Goal: Task Accomplishment & Management: Manage account settings

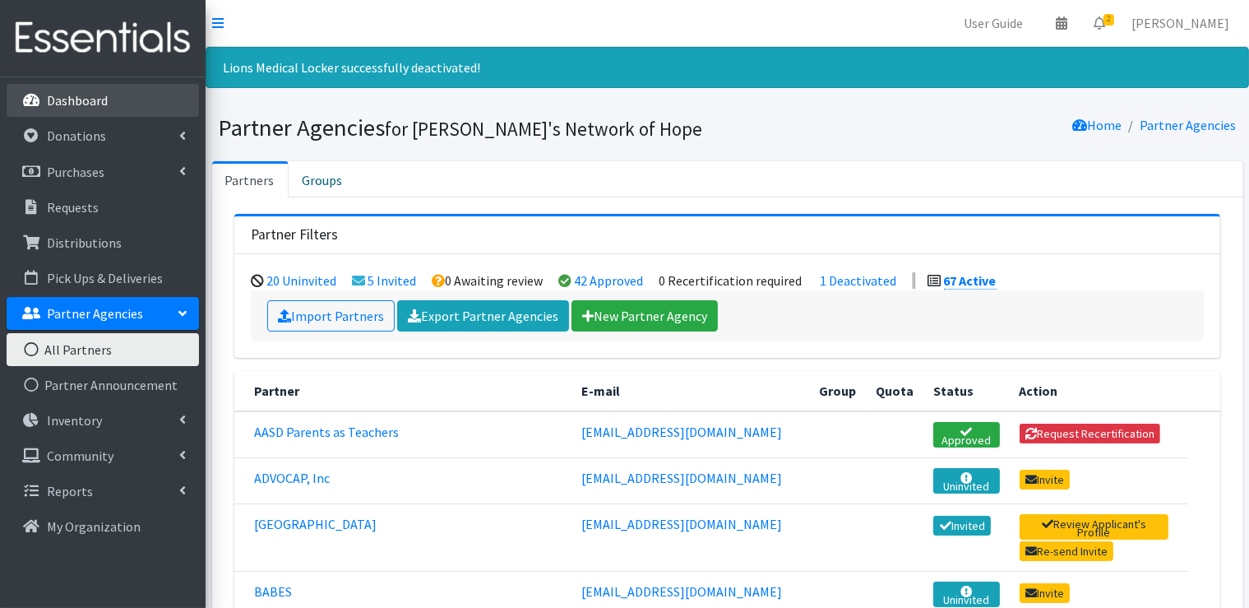
click at [105, 104] on p "Dashboard" at bounding box center [77, 100] width 61 height 16
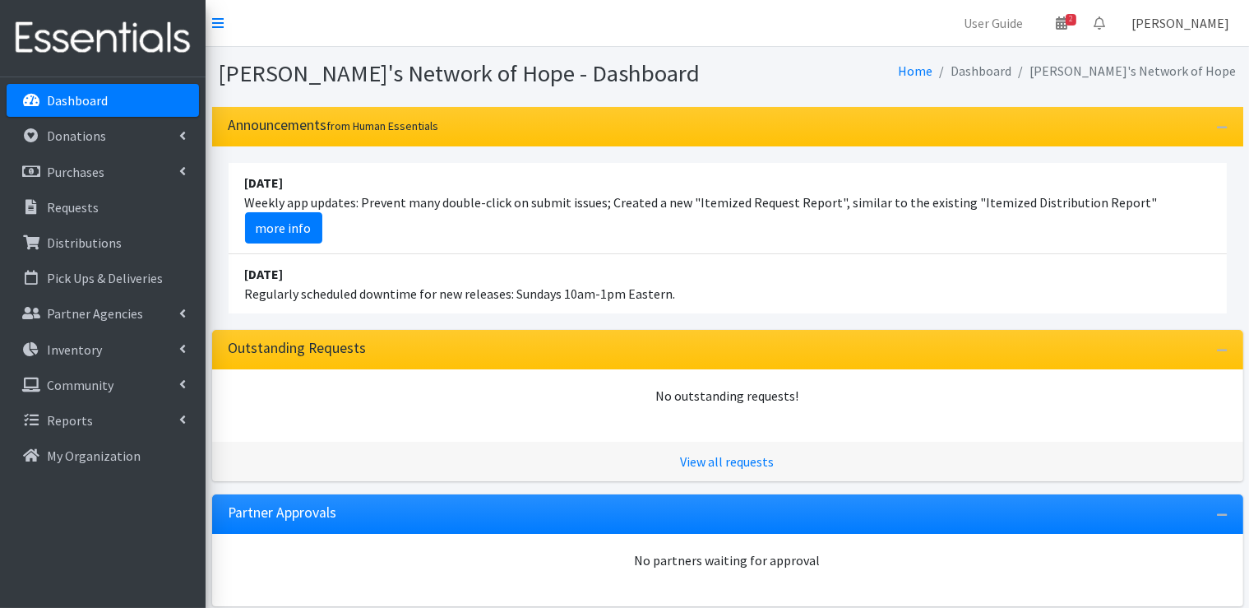
click at [1204, 26] on link "[PERSON_NAME]" at bounding box center [1180, 23] width 124 height 33
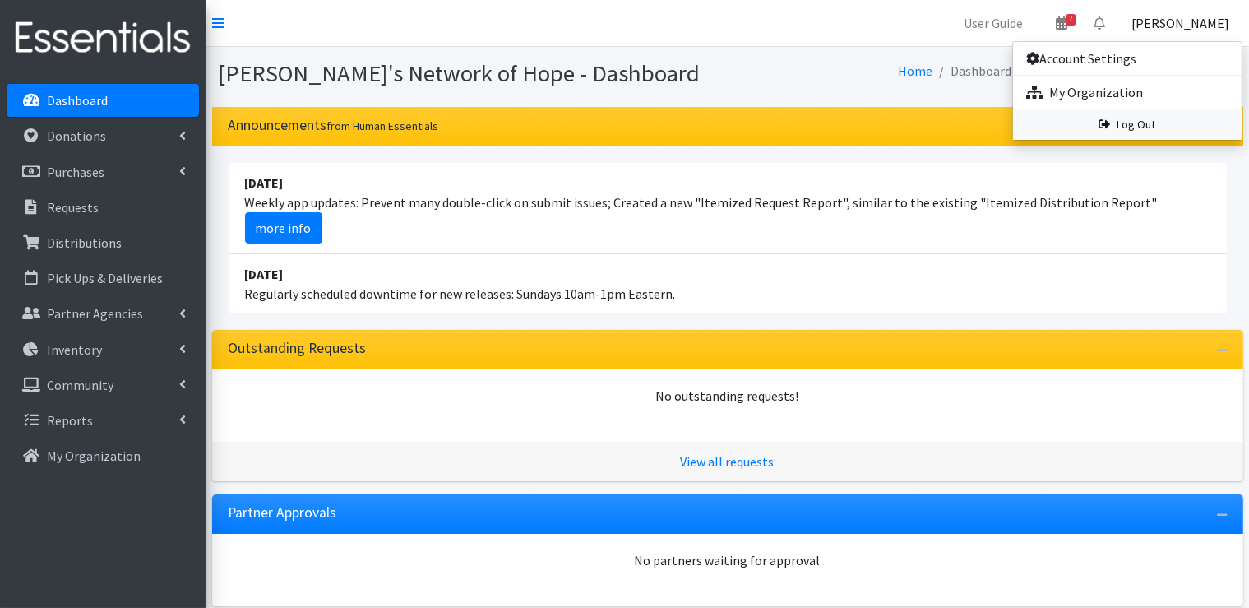
click at [1146, 124] on link "Log Out" at bounding box center [1127, 124] width 229 height 30
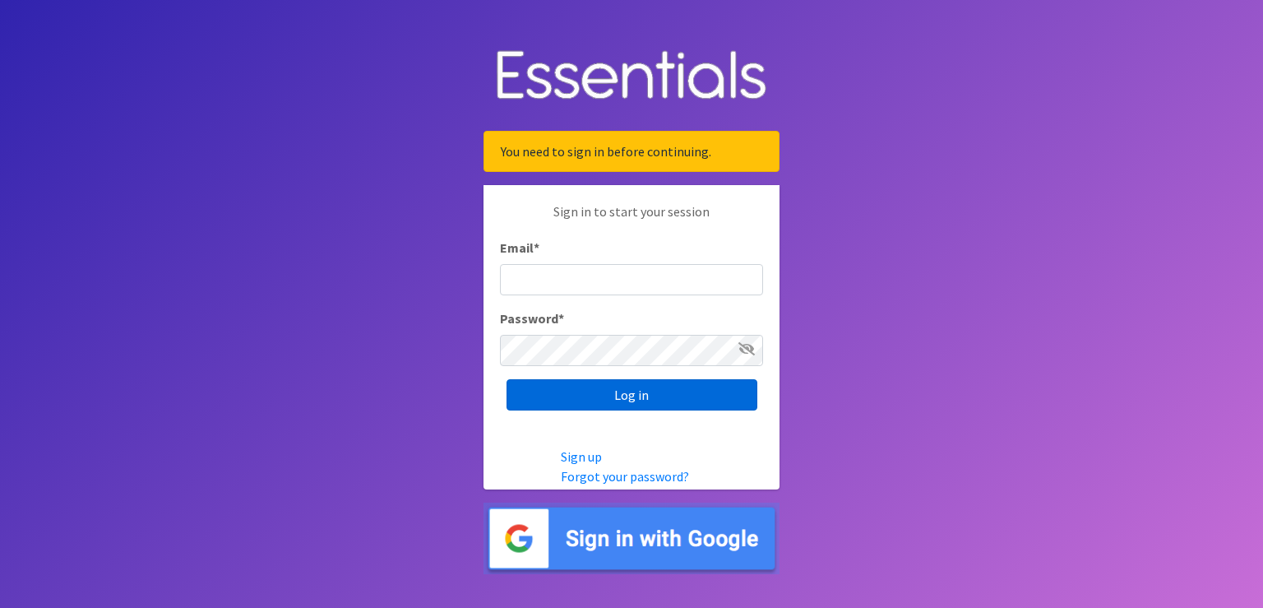
type input "scott@jakesnoh.org"
click at [646, 396] on input "Log in" at bounding box center [631, 394] width 251 height 31
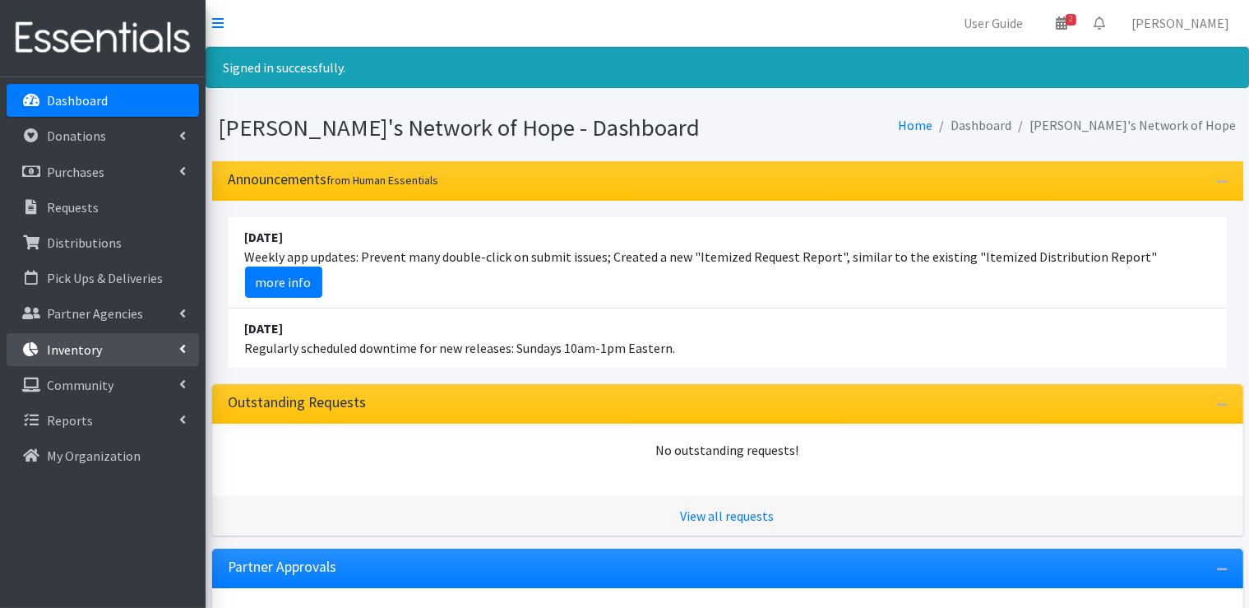
click at [173, 349] on link "Inventory" at bounding box center [103, 349] width 192 height 33
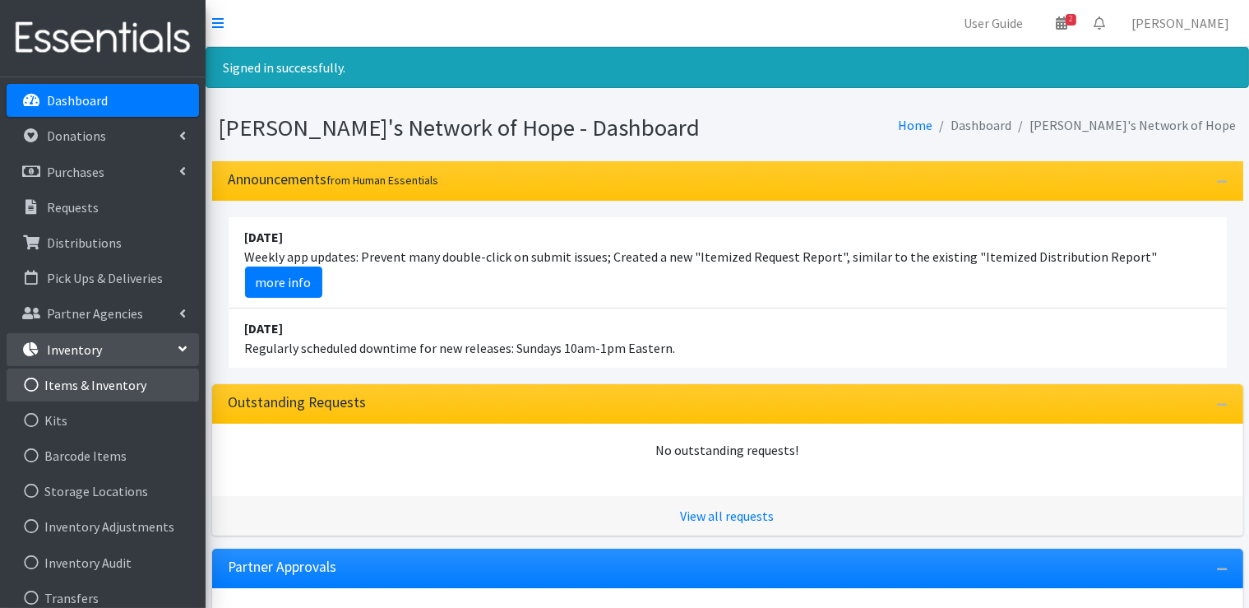
click at [130, 386] on link "Items & Inventory" at bounding box center [103, 384] width 192 height 33
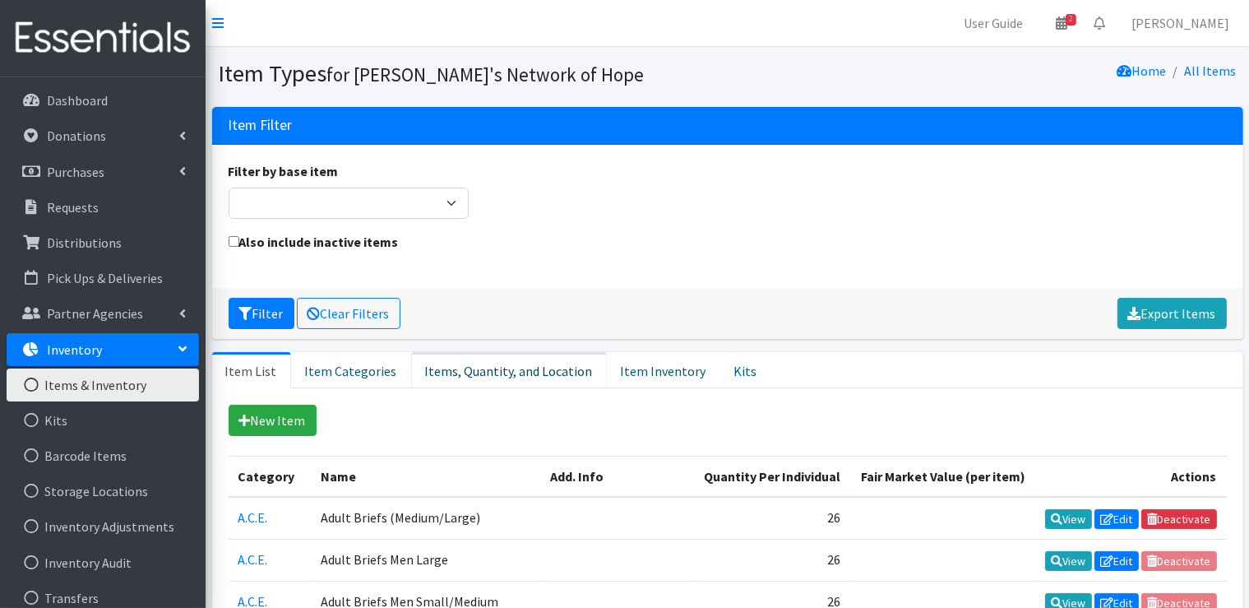
click at [469, 368] on link "Items, Quantity, and Location" at bounding box center [509, 370] width 196 height 36
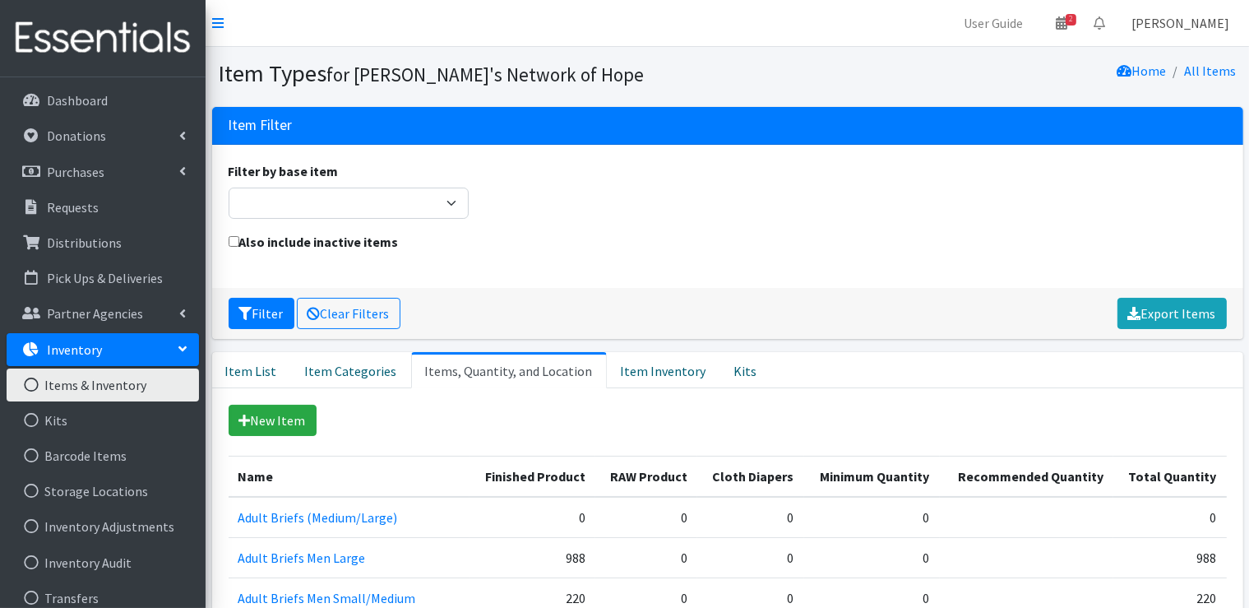
click at [1190, 23] on link "[PERSON_NAME]" at bounding box center [1180, 23] width 124 height 33
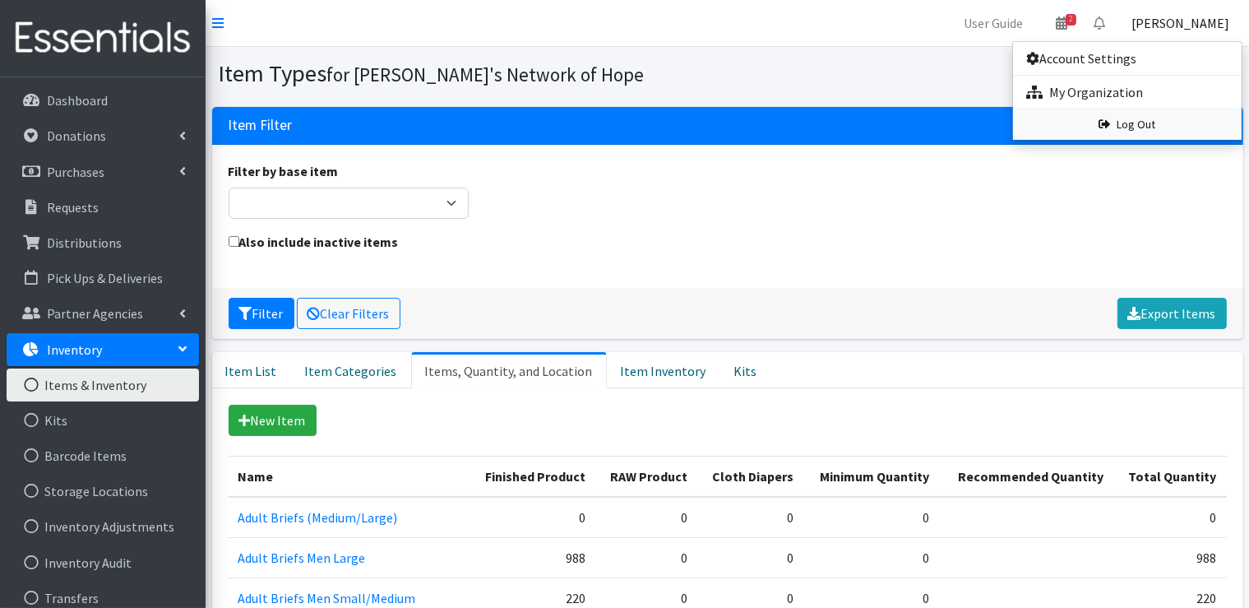
click at [1141, 123] on link "Log Out" at bounding box center [1127, 124] width 229 height 30
